Goal: Book appointment/travel/reservation

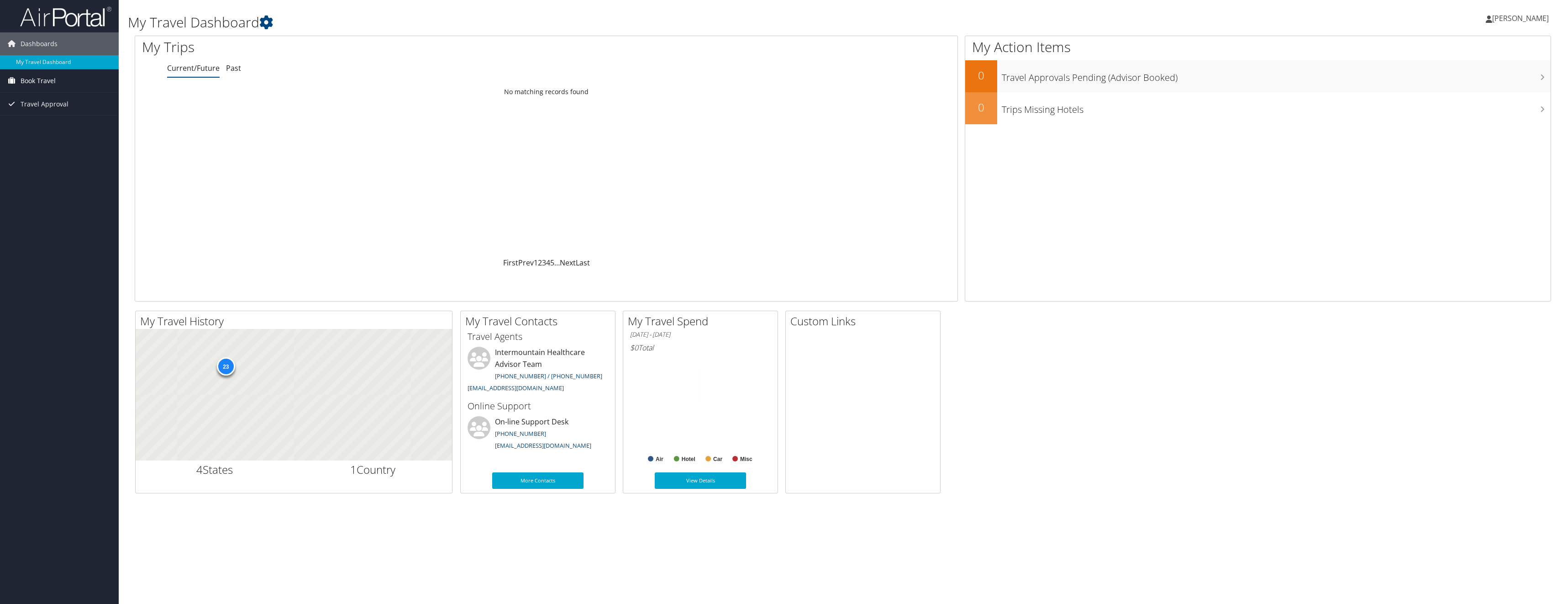
click at [31, 79] on span "Book Travel" at bounding box center [38, 80] width 35 height 23
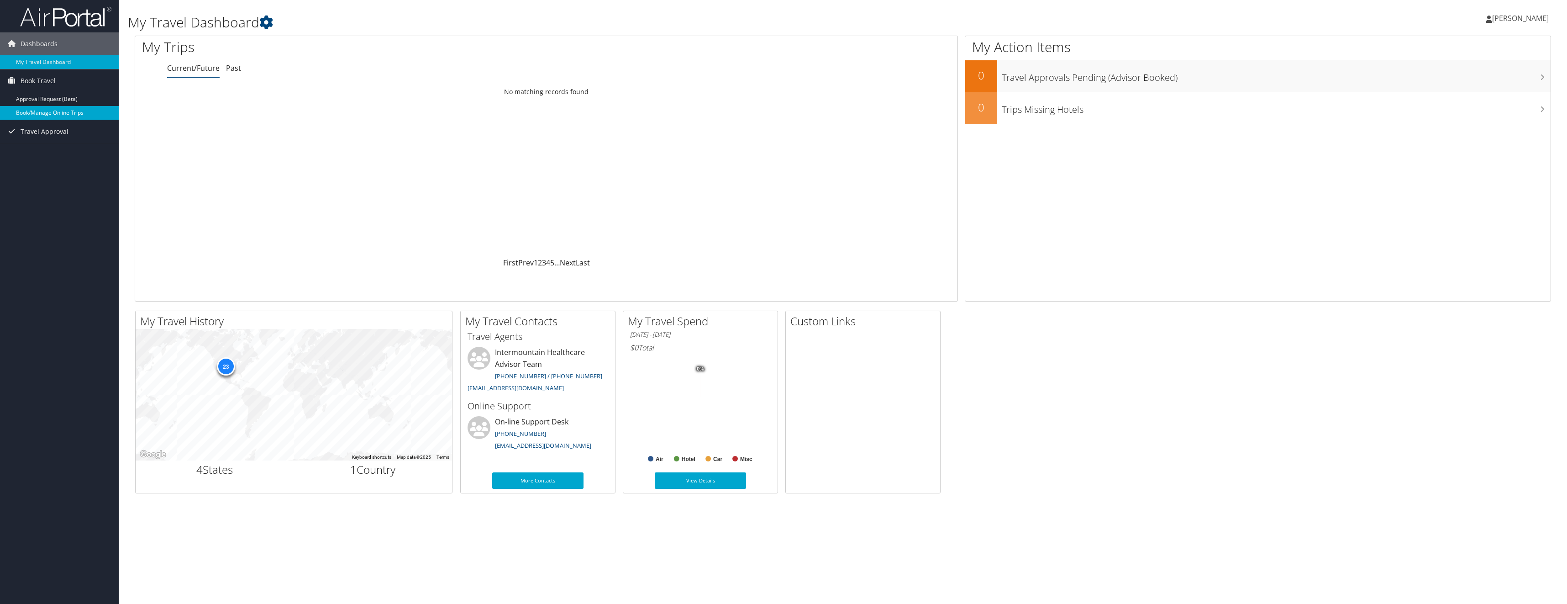
click at [47, 115] on link "Book/Manage Online Trips" at bounding box center [59, 113] width 119 height 14
